Goal: Find specific page/section: Find specific page/section

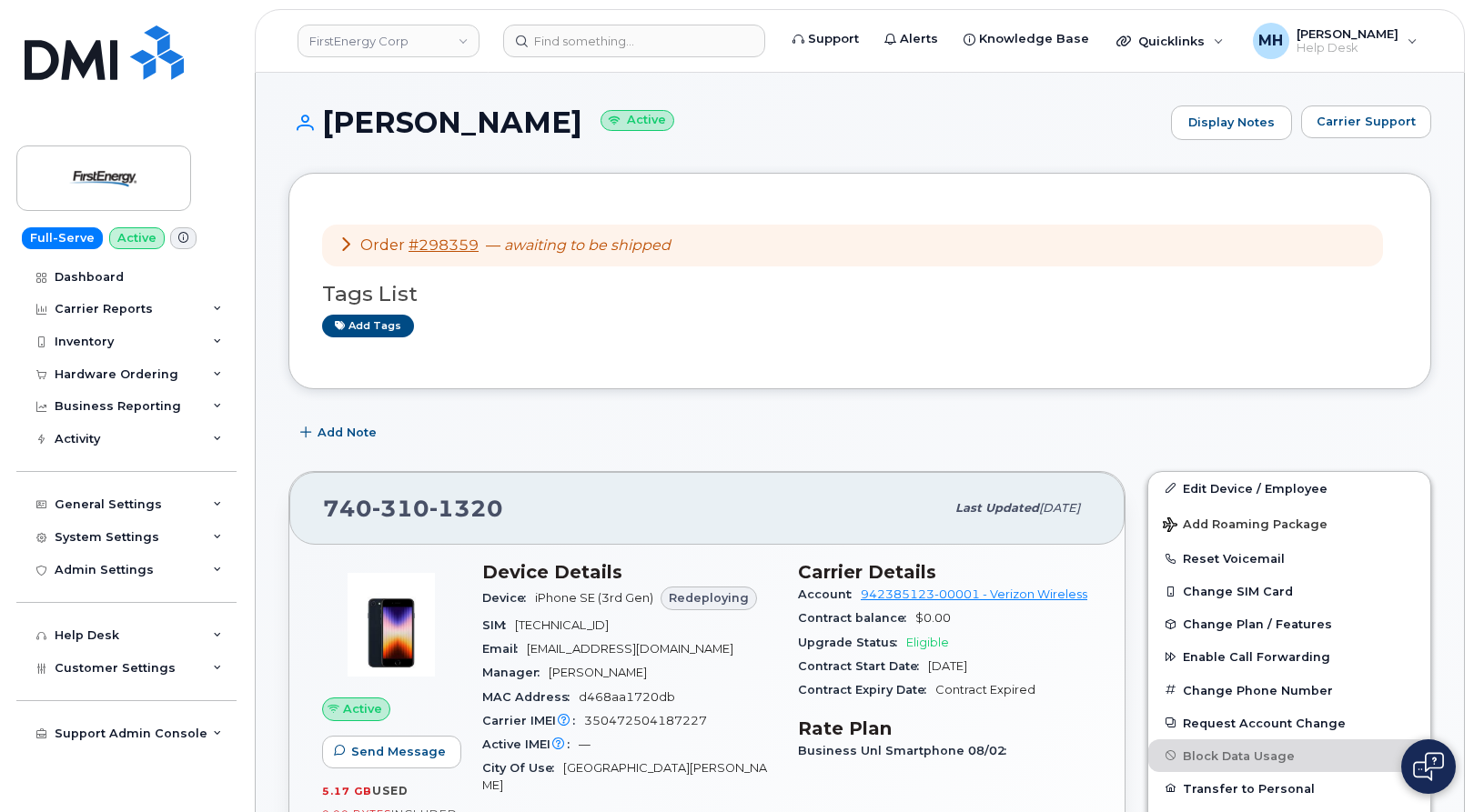
click at [384, 51] on link "FirstEnergy Corp" at bounding box center [388, 40] width 182 height 33
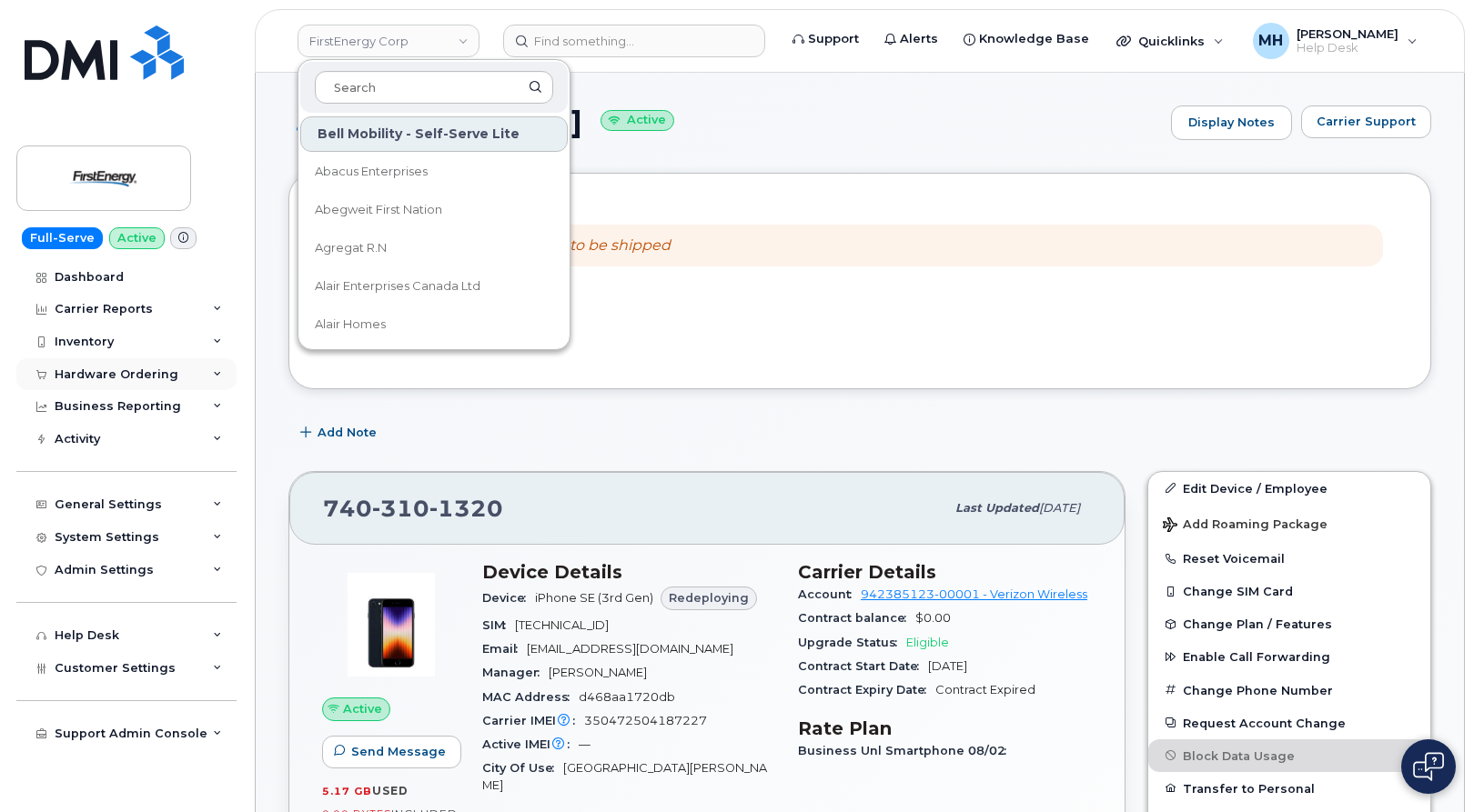
click at [115, 383] on div "Hardware Ordering" at bounding box center [126, 374] width 220 height 33
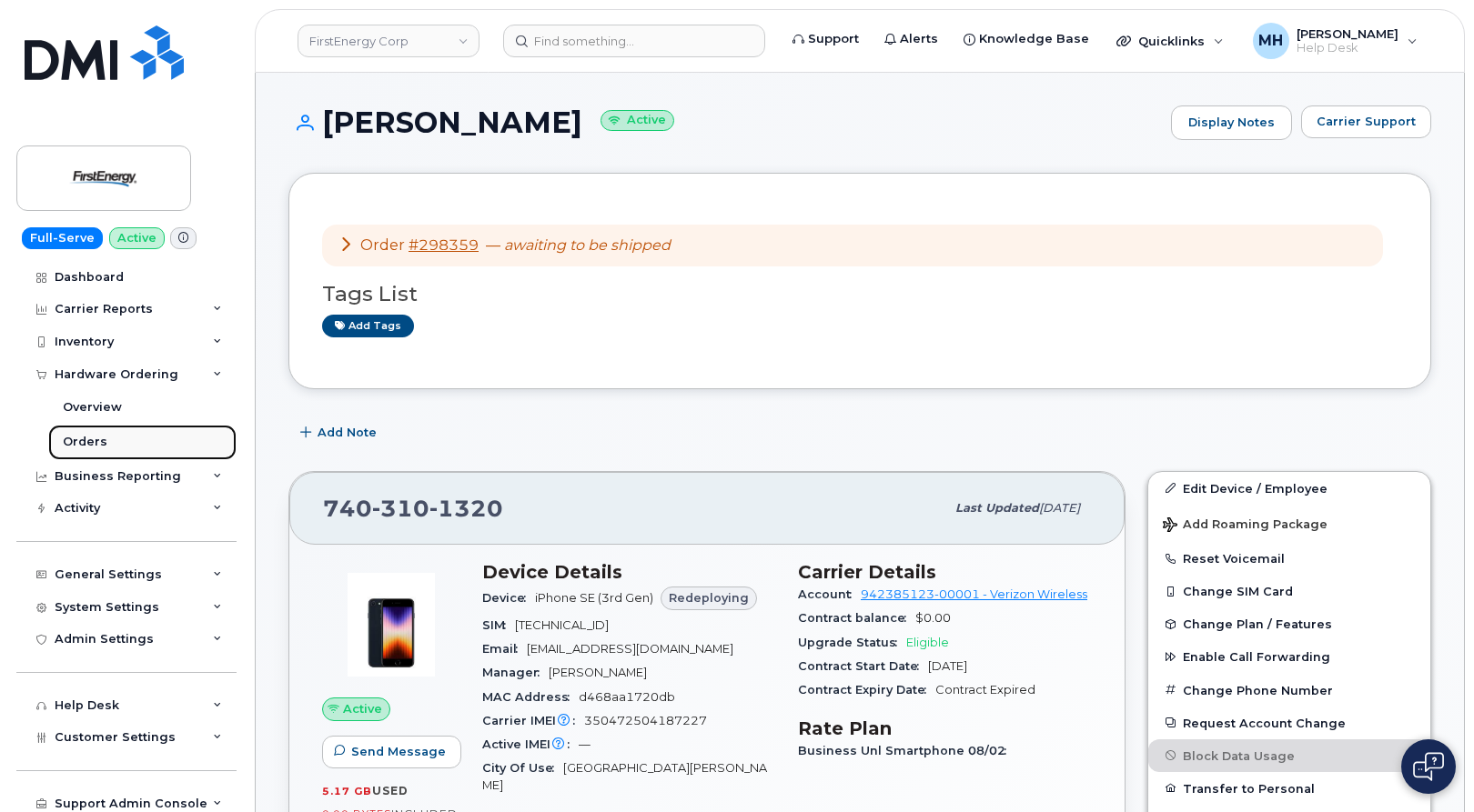
click at [125, 436] on link "Orders" at bounding box center [142, 442] width 188 height 35
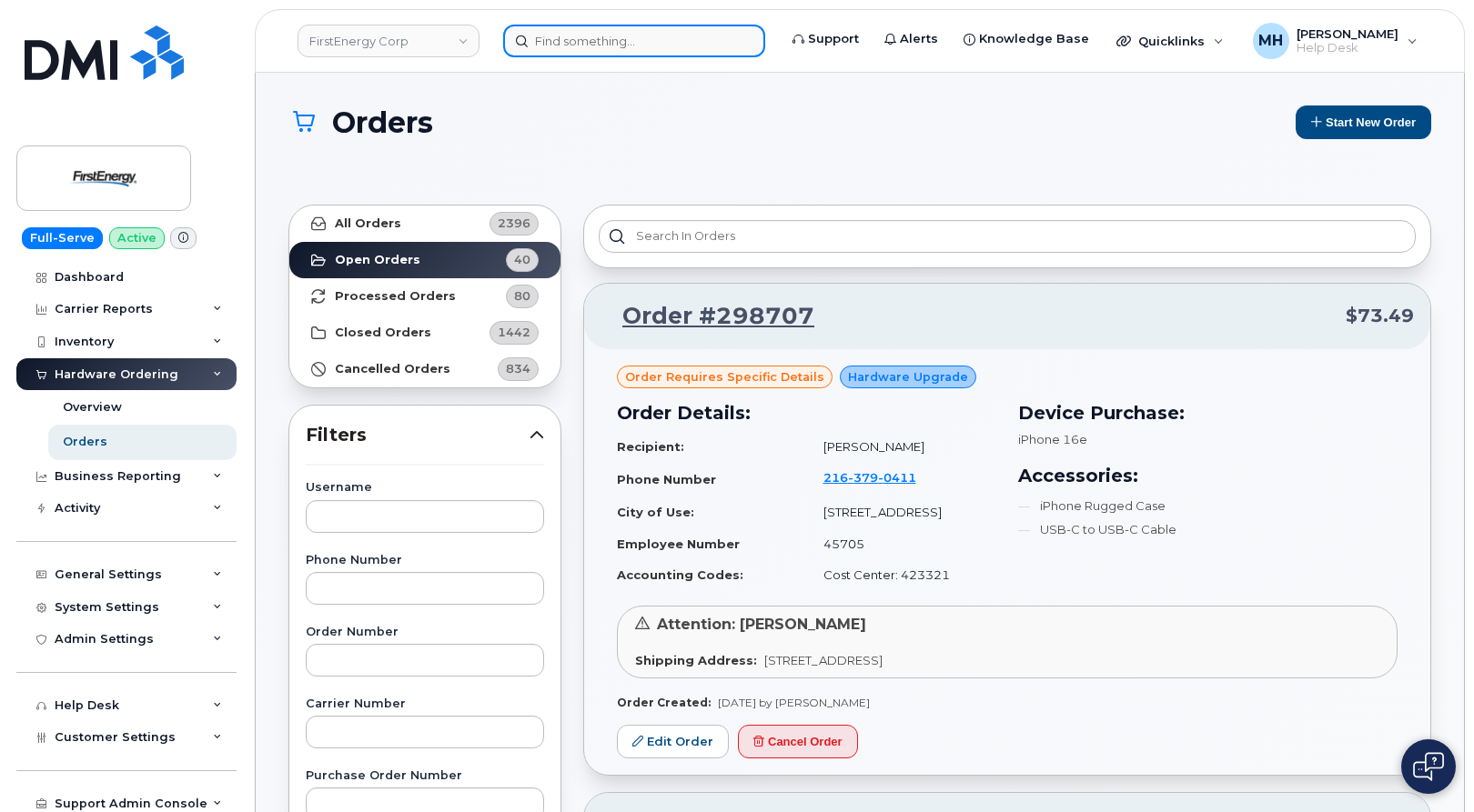
click at [703, 52] on input at bounding box center [635, 40] width 262 height 33
paste input "319-899-0320"
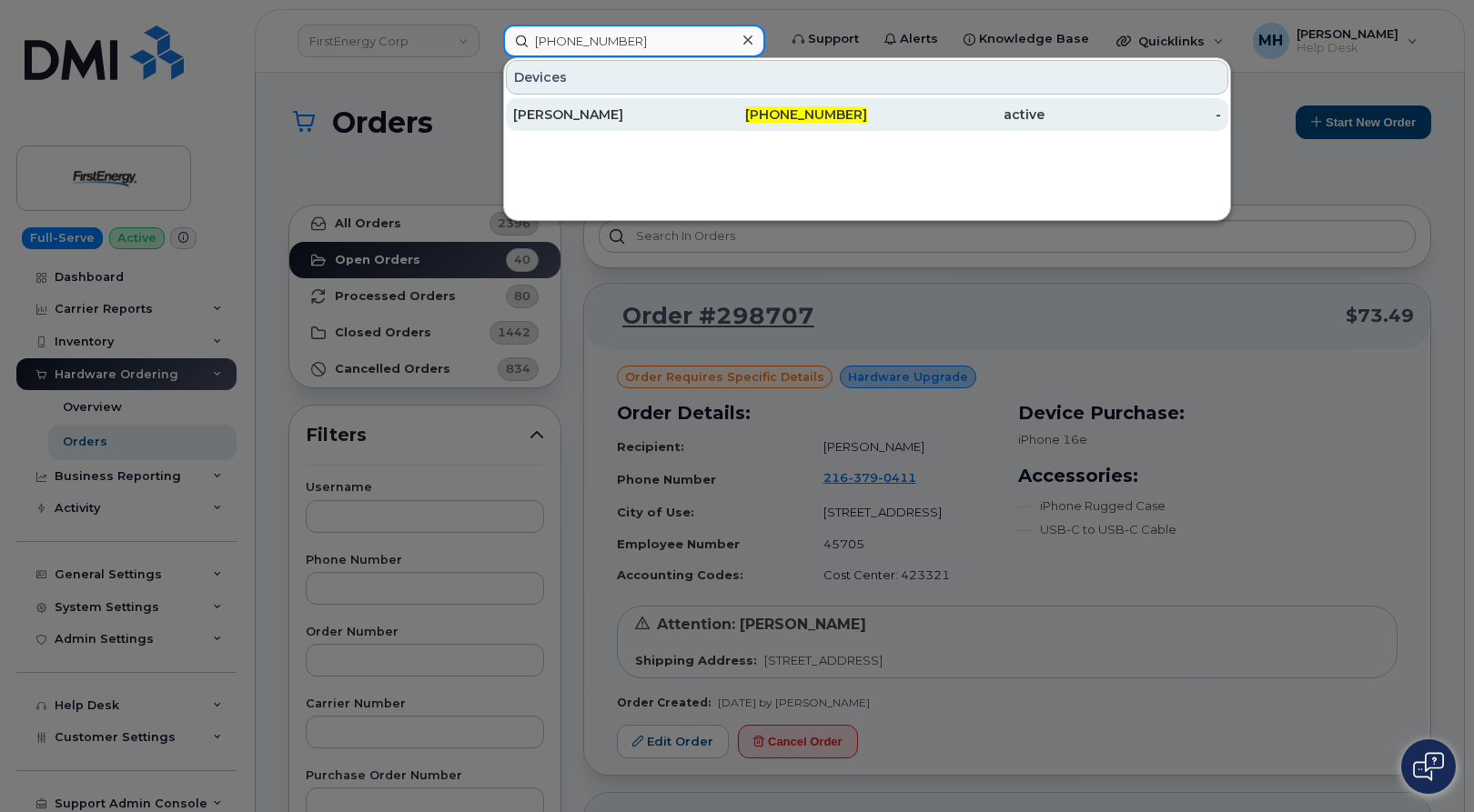
type input "319-899-0320"
click at [664, 116] on div "[PERSON_NAME]" at bounding box center [602, 114] width 178 height 18
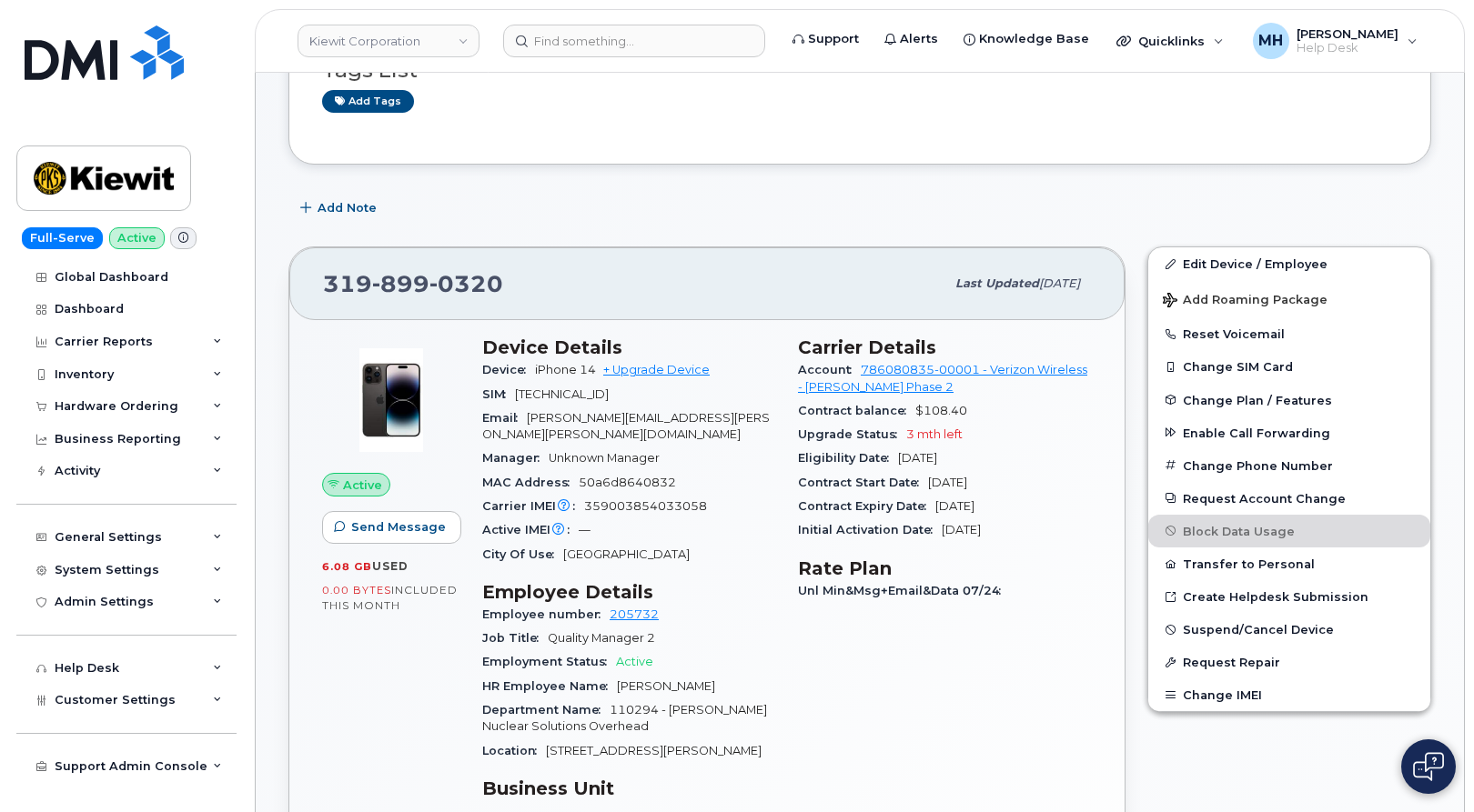
scroll to position [182, 0]
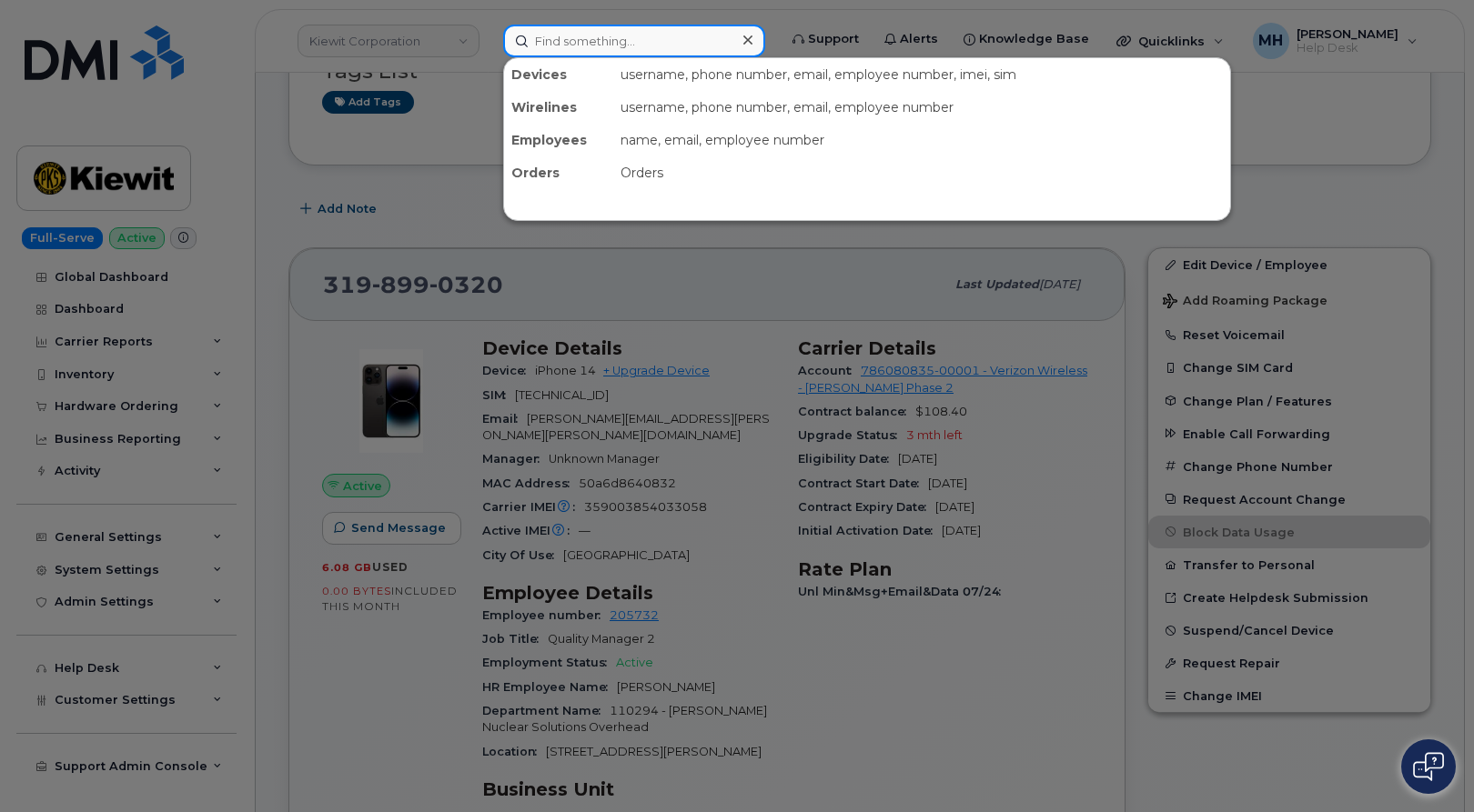
click at [717, 38] on input at bounding box center [635, 40] width 262 height 33
paste input "[PERSON_NAME]"
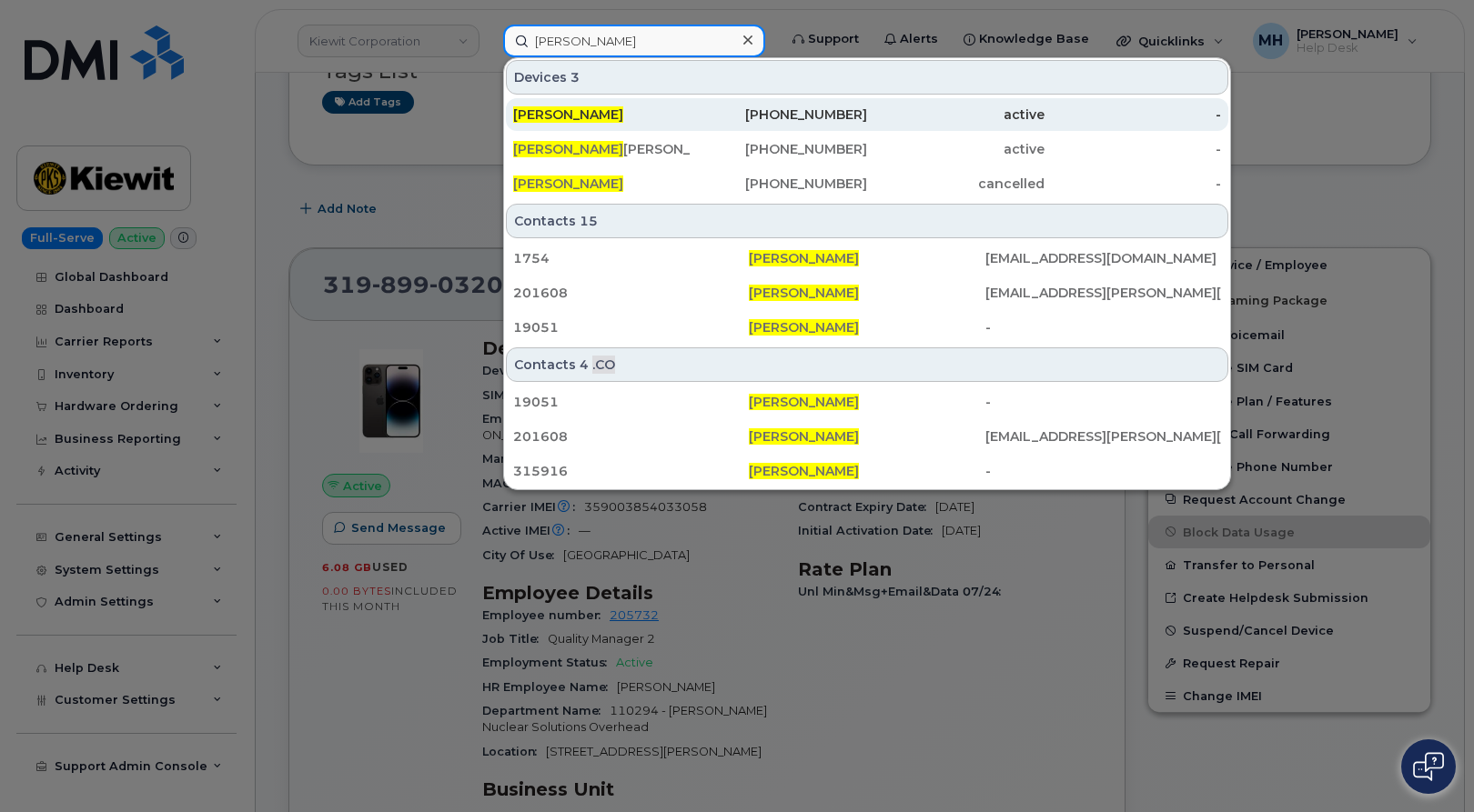
type input "[PERSON_NAME]"
click at [722, 114] on div "[PHONE_NUMBER]" at bounding box center [780, 114] width 178 height 18
